Goal: Download file/media

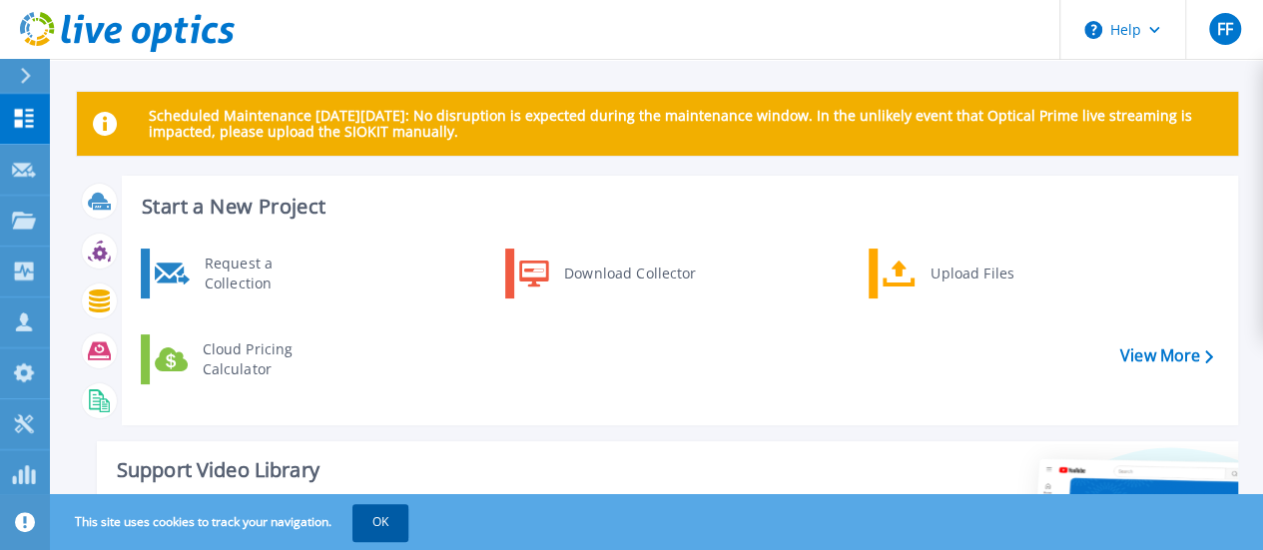
click at [393, 525] on button "OK" at bounding box center [381, 522] width 56 height 36
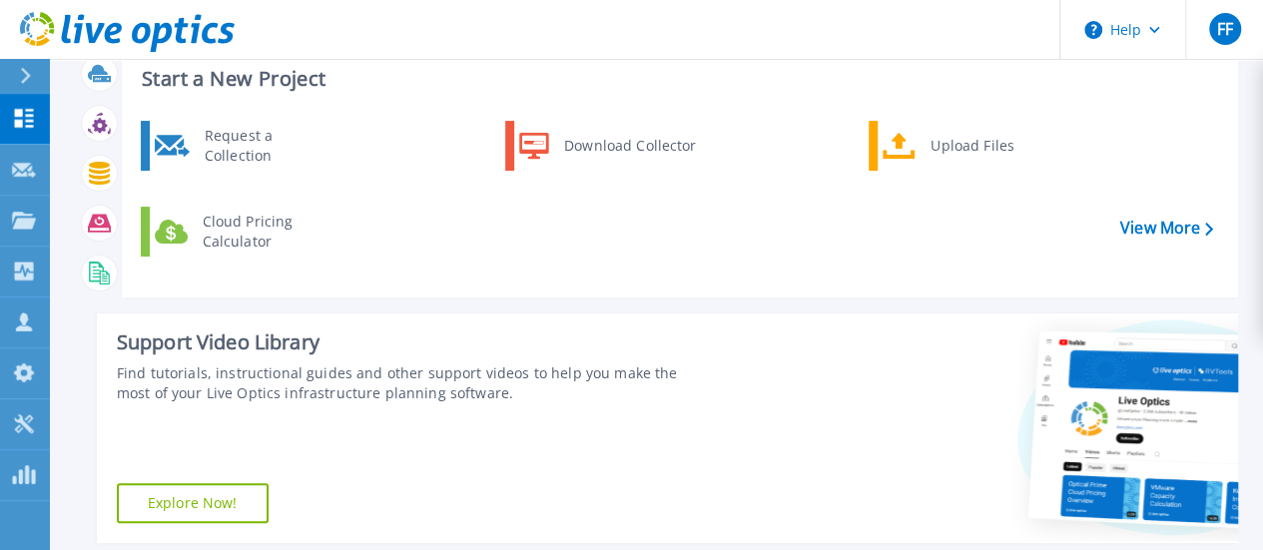
scroll to position [100, 0]
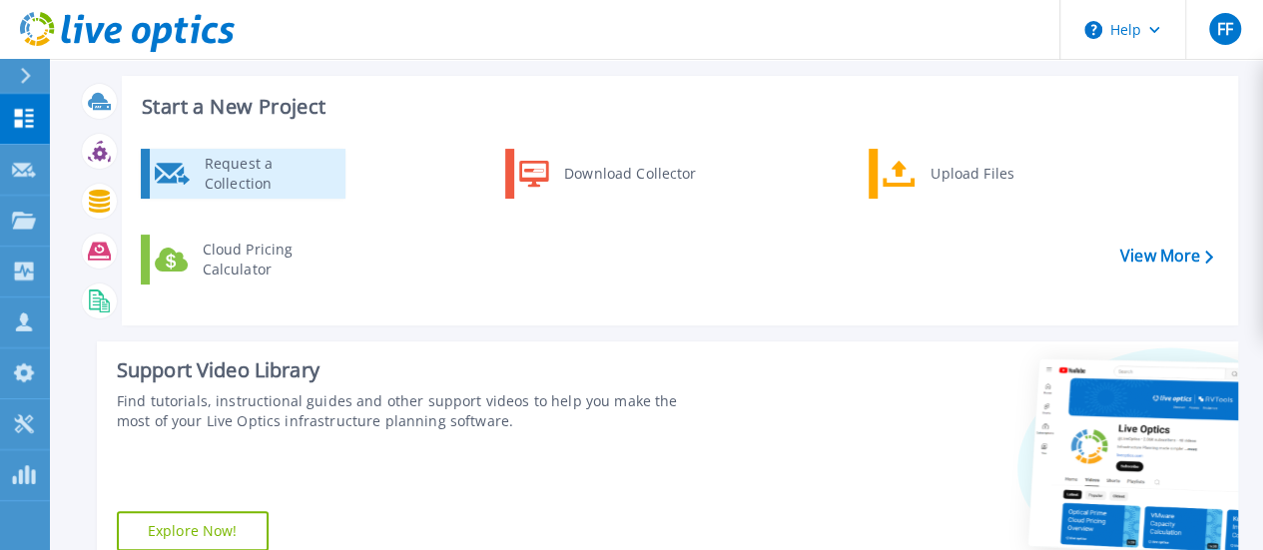
click at [302, 171] on div "Request a Collection" at bounding box center [268, 174] width 146 height 40
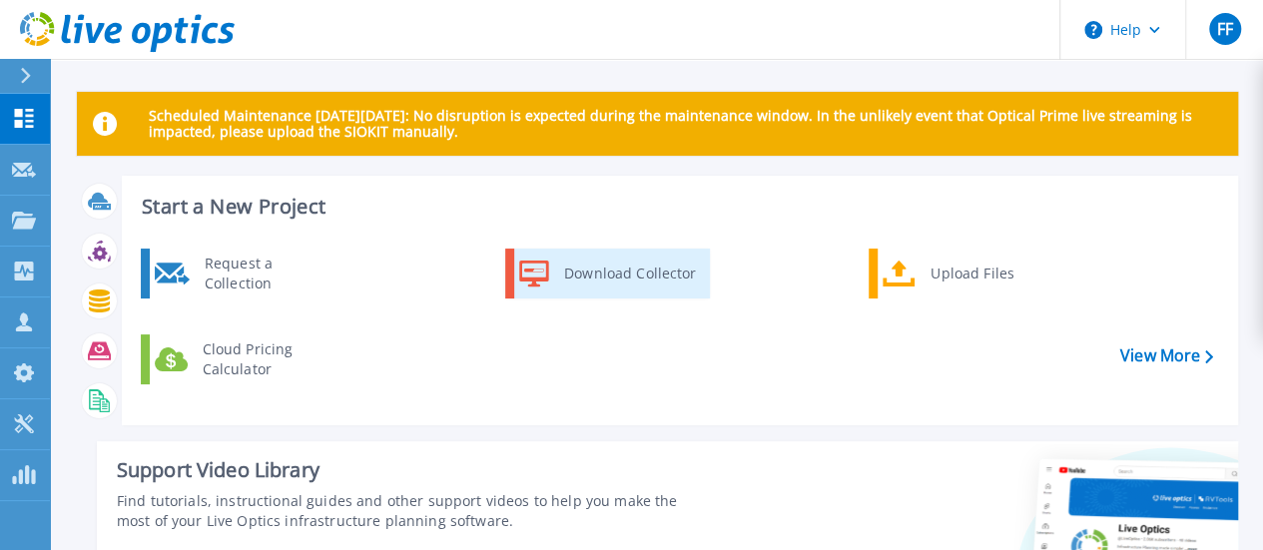
click at [623, 276] on div "Download Collector" at bounding box center [629, 274] width 151 height 40
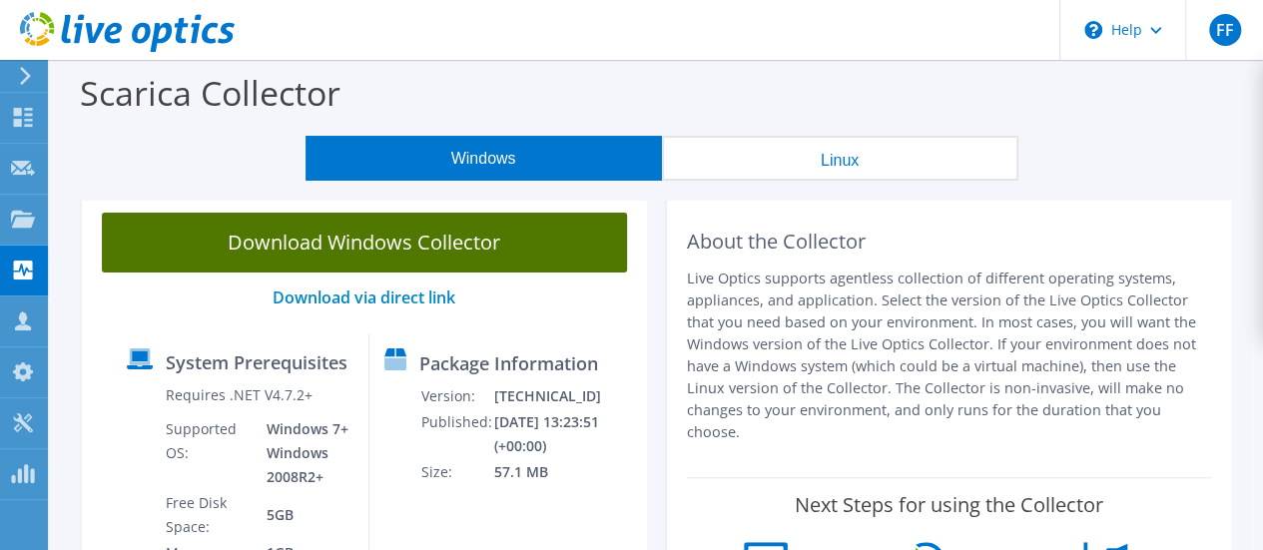
click at [385, 241] on link "Download Windows Collector" at bounding box center [364, 243] width 525 height 60
